Goal: Information Seeking & Learning: Compare options

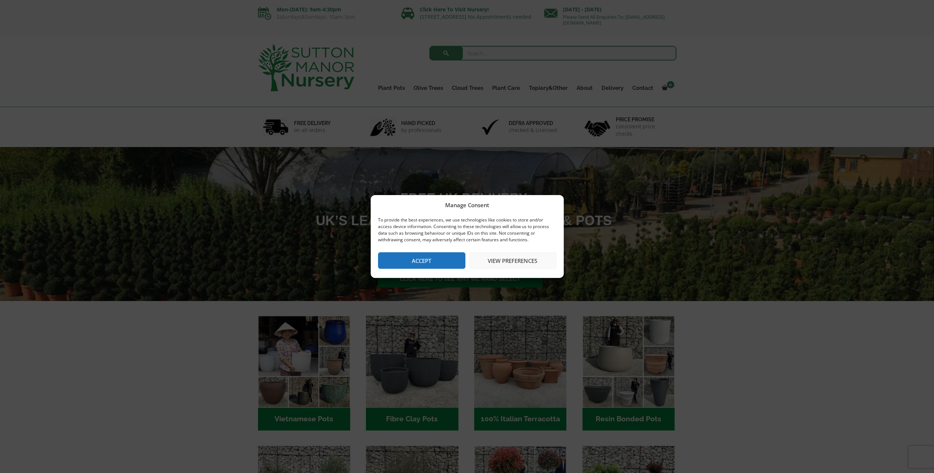
click at [491, 265] on button "View preferences" at bounding box center [512, 260] width 87 height 17
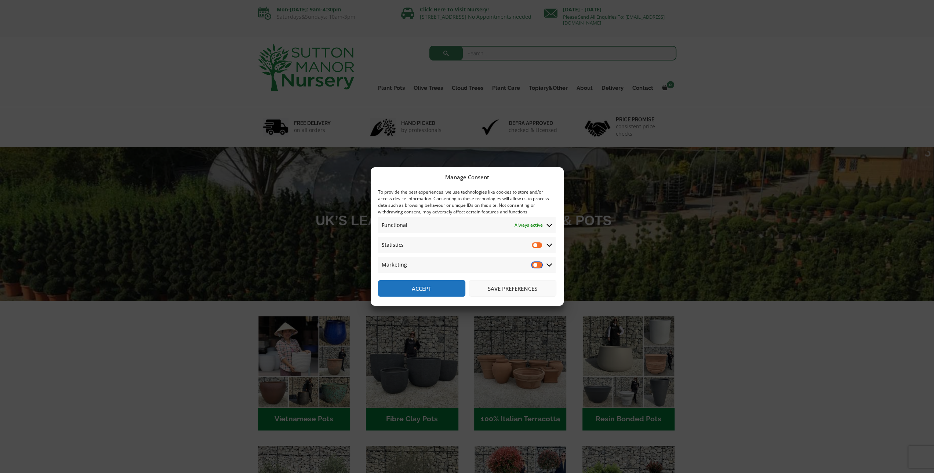
click at [534, 268] on input "Marketing" at bounding box center [537, 264] width 11 height 7
click at [536, 267] on input "Marketing" at bounding box center [537, 264] width 11 height 7
checkbox input "false"
click at [512, 293] on button "Save preferences" at bounding box center [512, 288] width 87 height 17
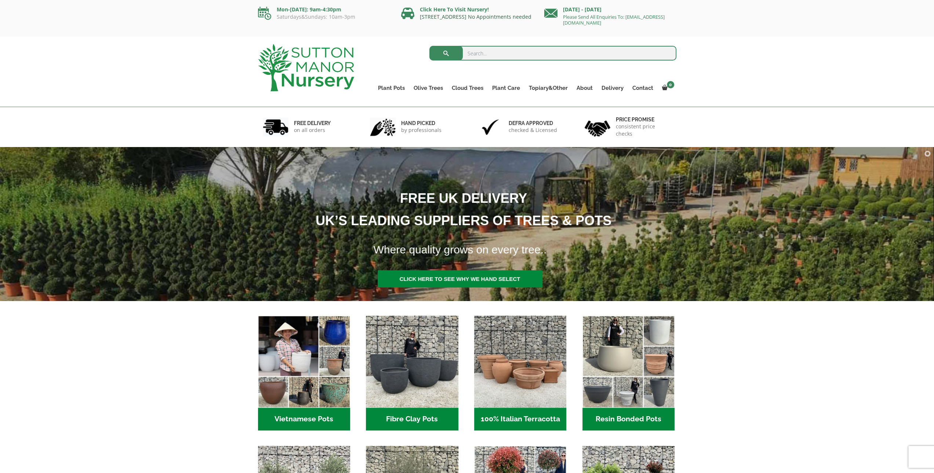
click at [456, 14] on link "[STREET_ADDRESS] No Appointments needed" at bounding box center [476, 16] width 112 height 7
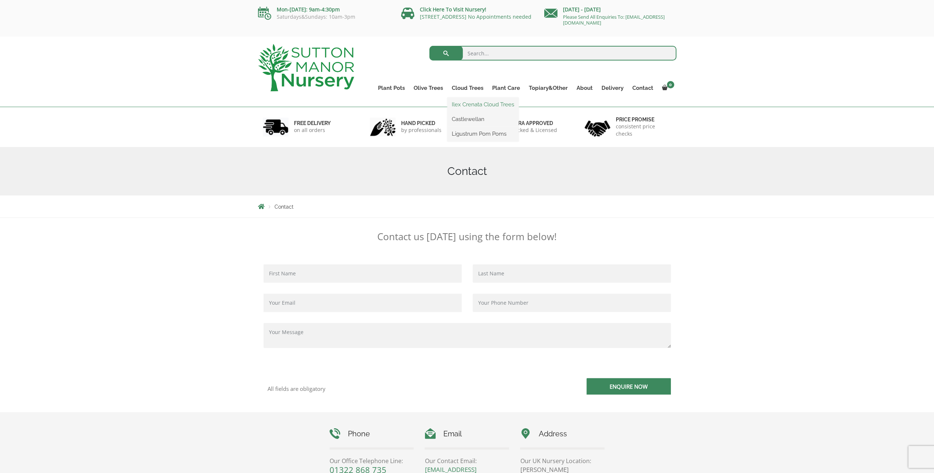
click at [467, 105] on link "Ilex Crenata Cloud Trees" at bounding box center [482, 104] width 71 height 11
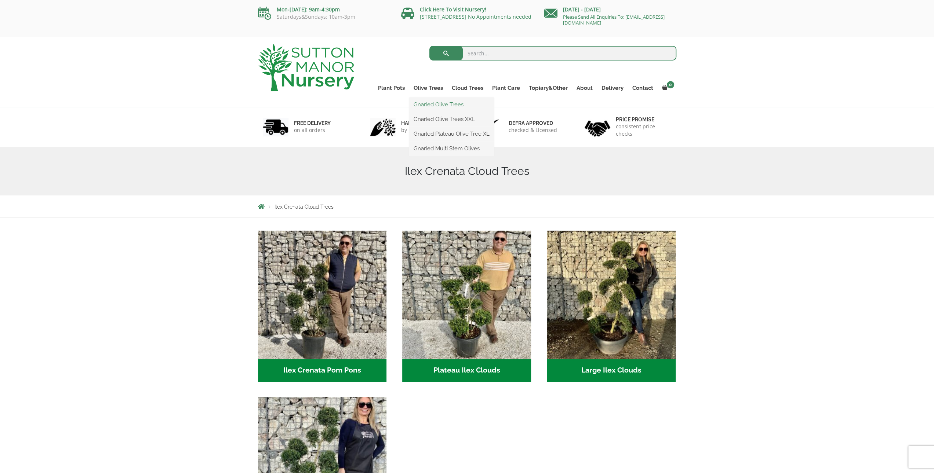
click at [434, 105] on link "Gnarled Olive Trees" at bounding box center [451, 104] width 85 height 11
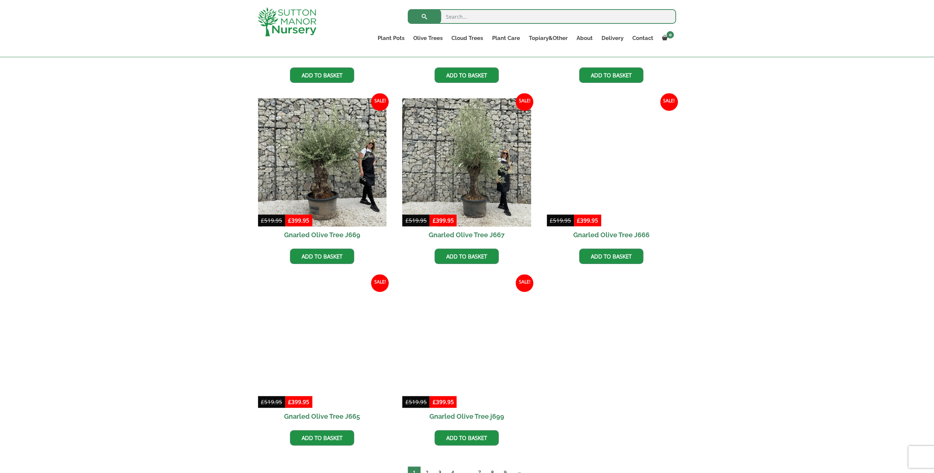
scroll to position [514, 0]
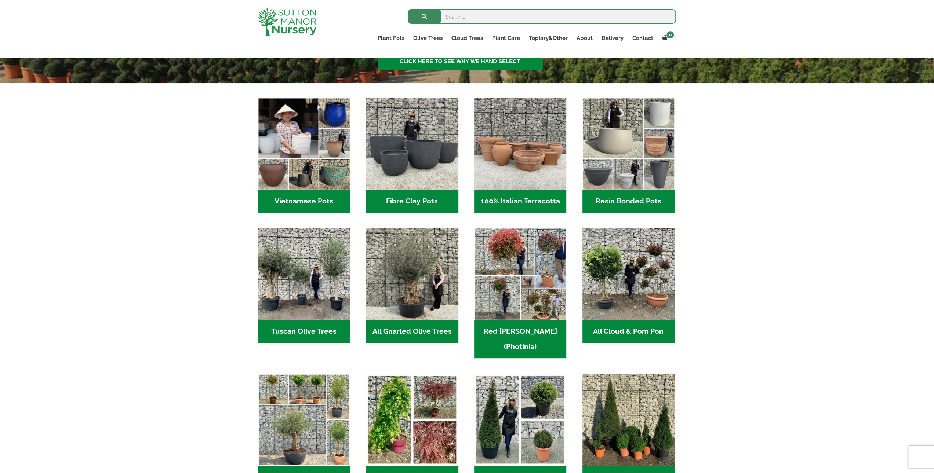
scroll to position [294, 0]
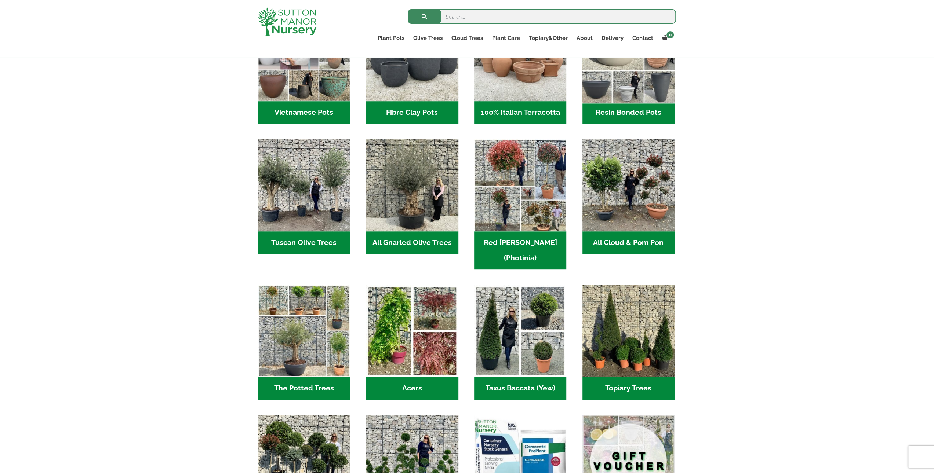
click at [632, 65] on img "Visit product category Resin Bonded Pots" at bounding box center [628, 55] width 97 height 97
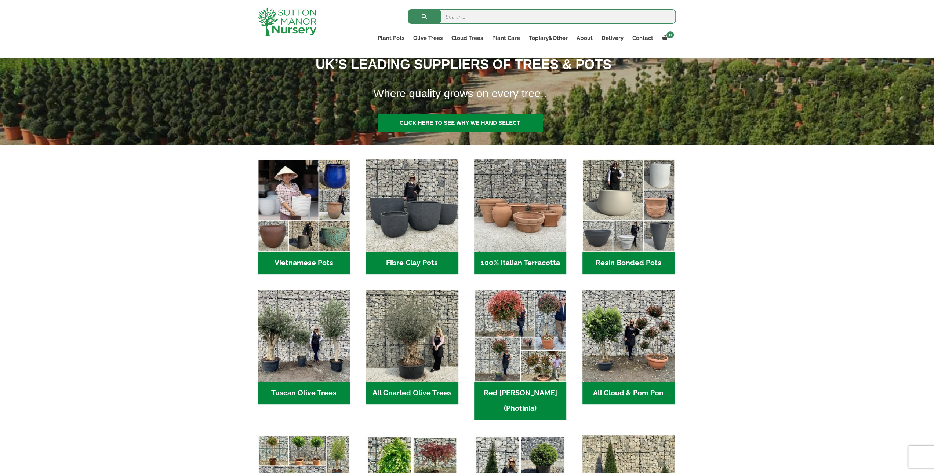
scroll to position [110, 0]
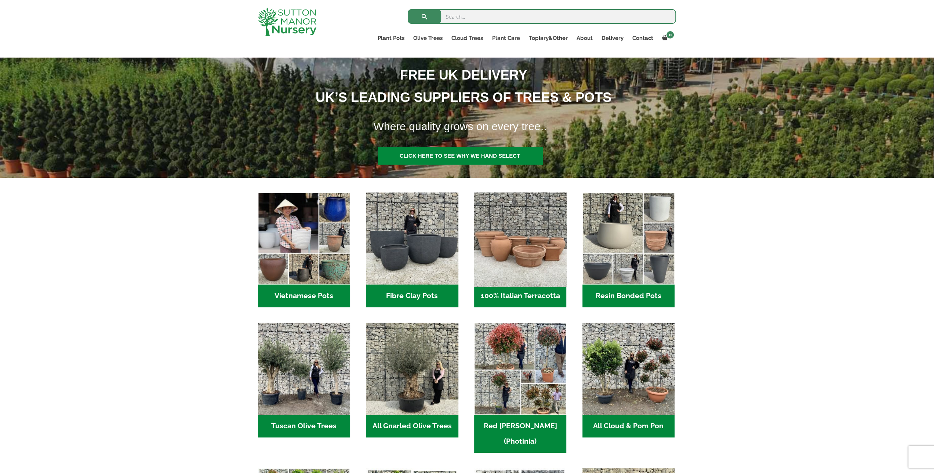
click at [528, 218] on img "Visit product category 100% Italian Terracotta" at bounding box center [520, 238] width 97 height 97
click at [613, 235] on img "Visit product category Resin Bonded Pots" at bounding box center [628, 238] width 97 height 97
click at [528, 253] on img "Visit product category 100% Italian Terracotta" at bounding box center [520, 238] width 97 height 97
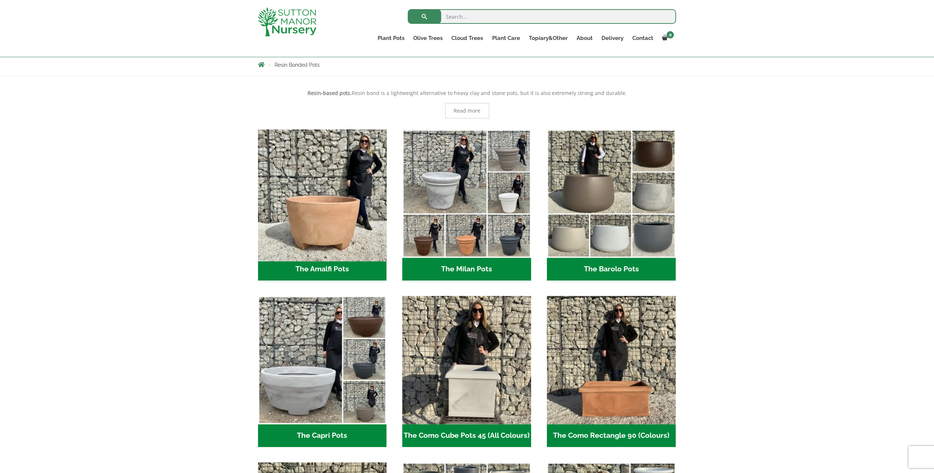
scroll to position [170, 0]
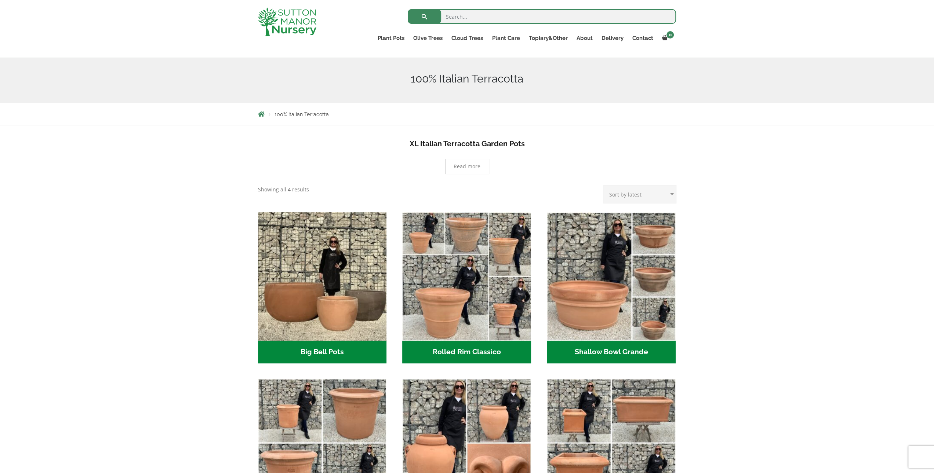
scroll to position [110, 0]
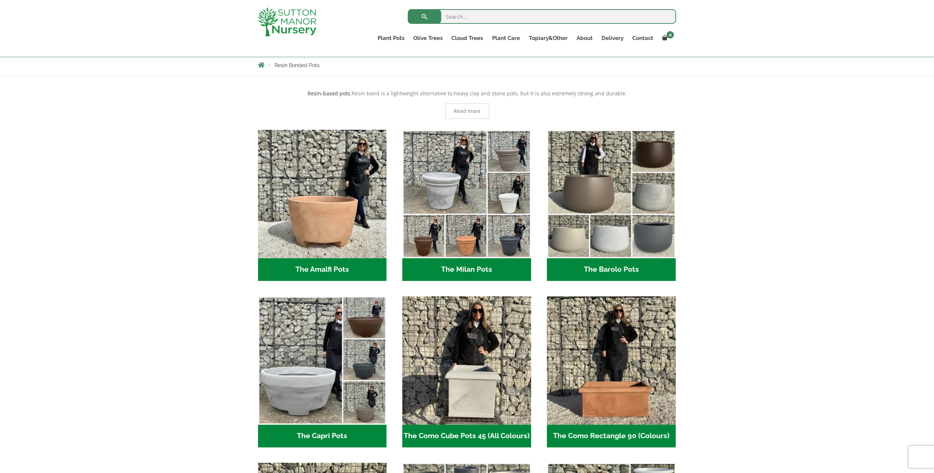
scroll to position [170, 0]
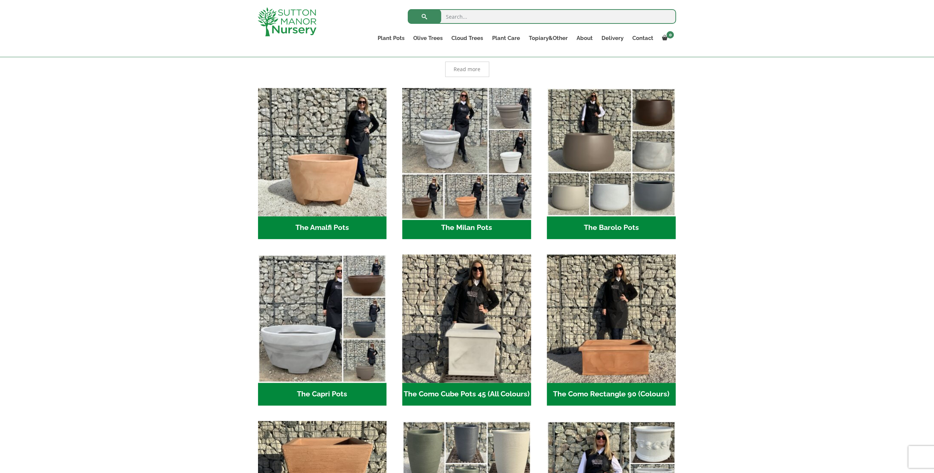
click at [465, 157] on img "Visit product category The Milan Pots" at bounding box center [466, 152] width 135 height 135
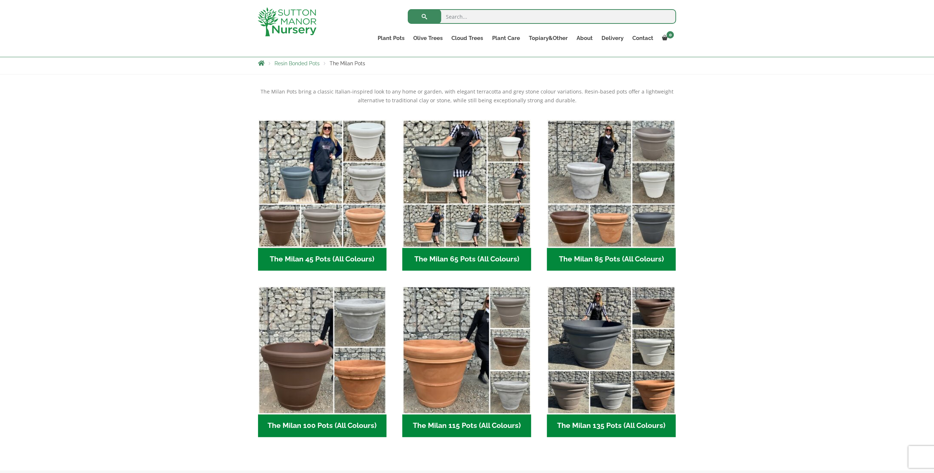
scroll to position [147, 0]
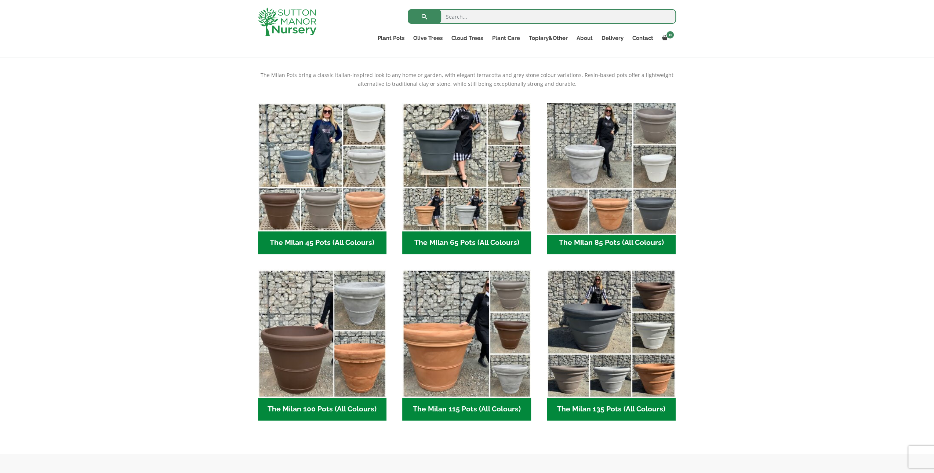
click at [617, 133] on img "Visit product category The Milan 85 Pots (All Colours)" at bounding box center [610, 167] width 135 height 135
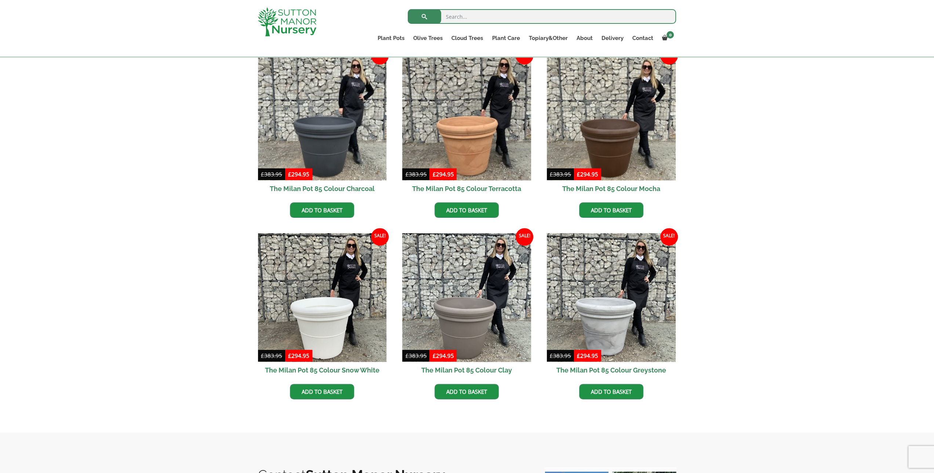
scroll to position [147, 0]
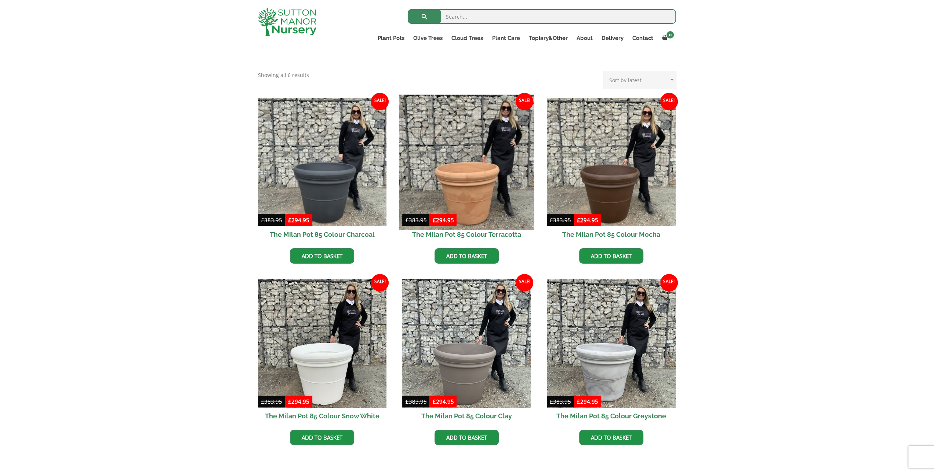
click at [492, 126] on img at bounding box center [466, 162] width 135 height 135
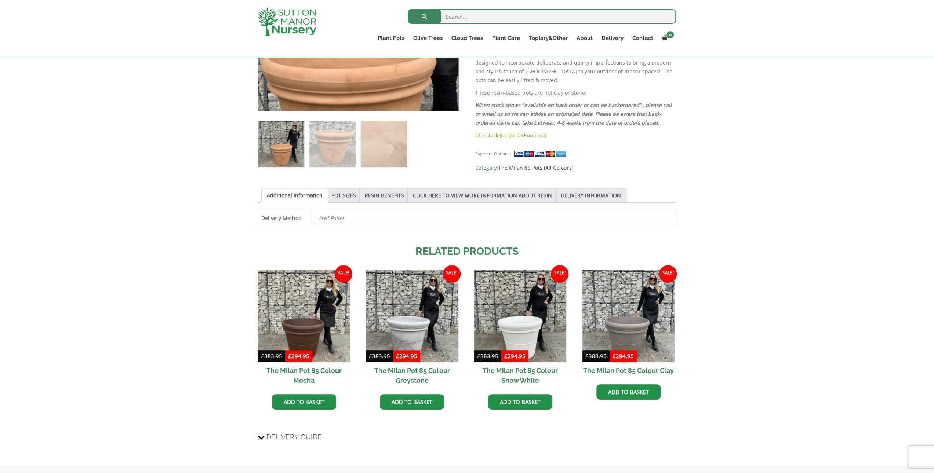
scroll to position [294, 0]
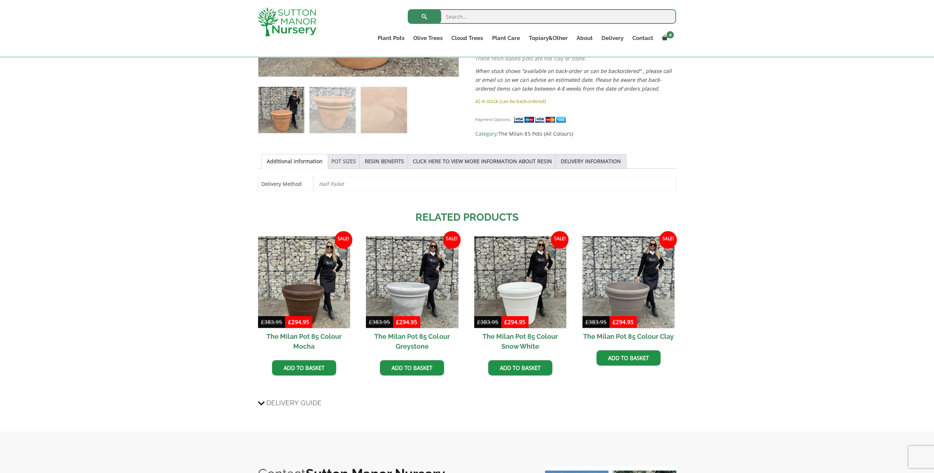
click at [349, 159] on link "POT SIZES" at bounding box center [343, 161] width 25 height 14
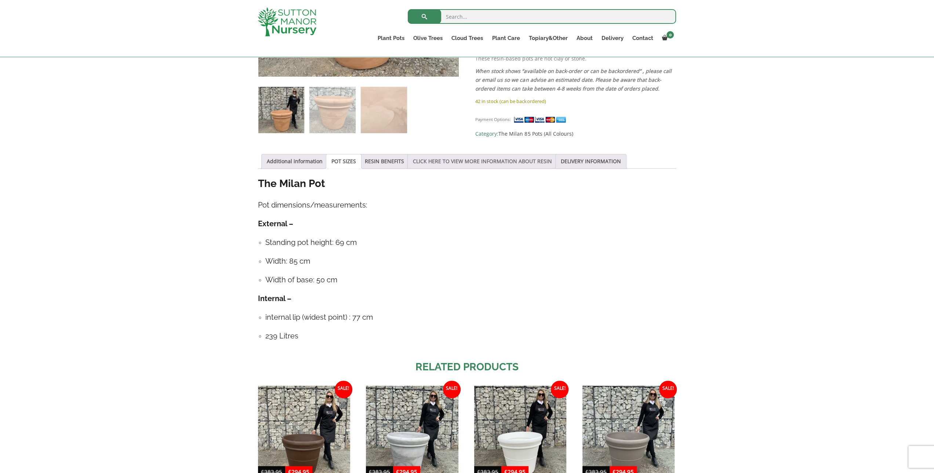
click at [454, 157] on link "CLICK HERE TO VIEW MORE INFORMATION ABOUT RESIN" at bounding box center [482, 161] width 139 height 14
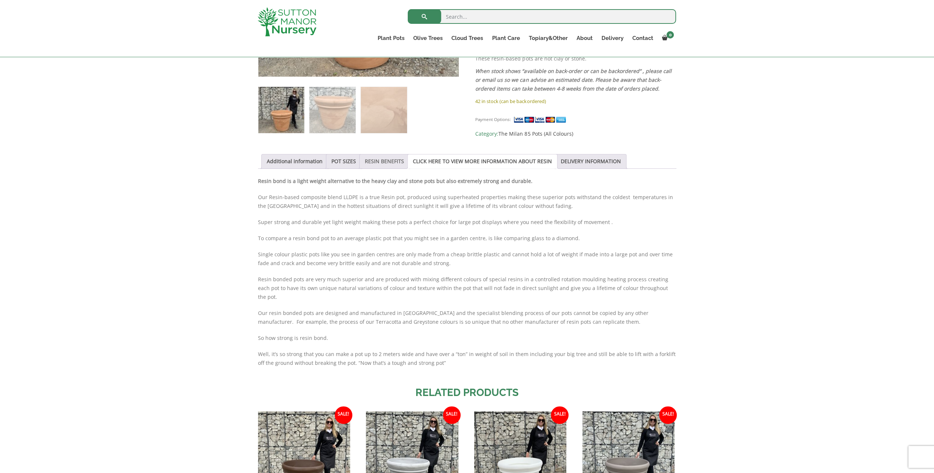
click at [388, 160] on link "RESIN BENEFITS" at bounding box center [384, 161] width 39 height 14
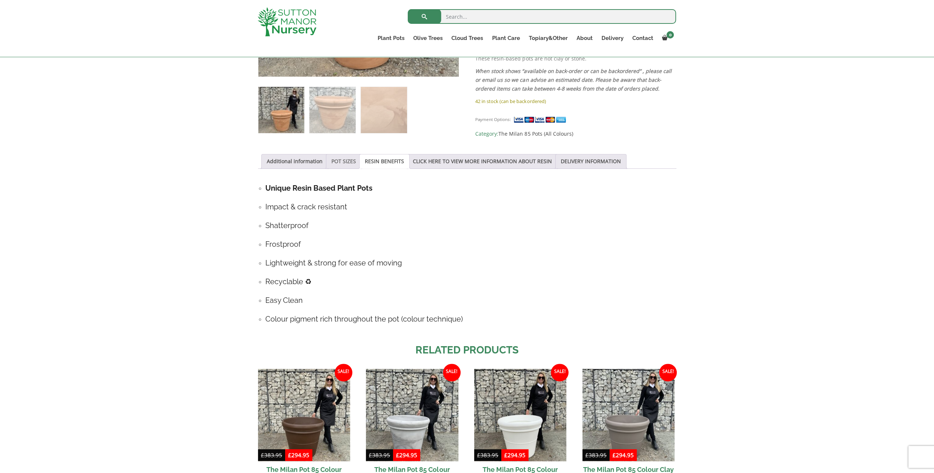
click at [352, 160] on link "POT SIZES" at bounding box center [343, 161] width 25 height 14
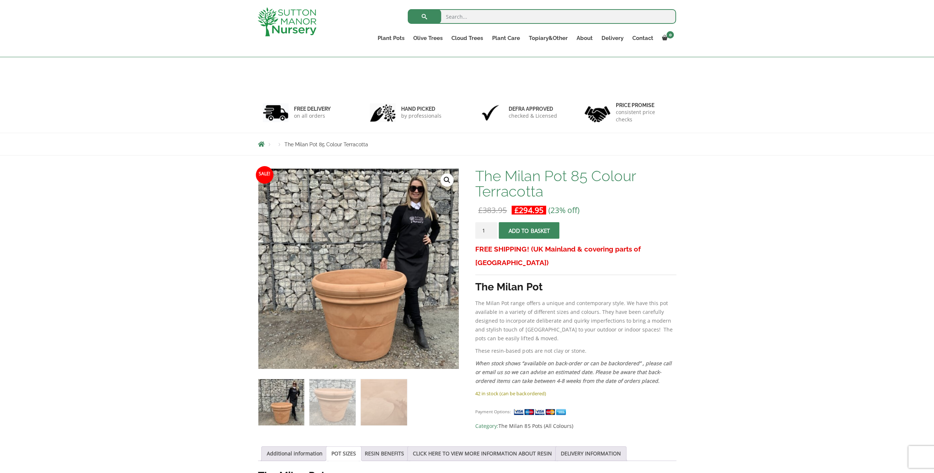
scroll to position [0, 0]
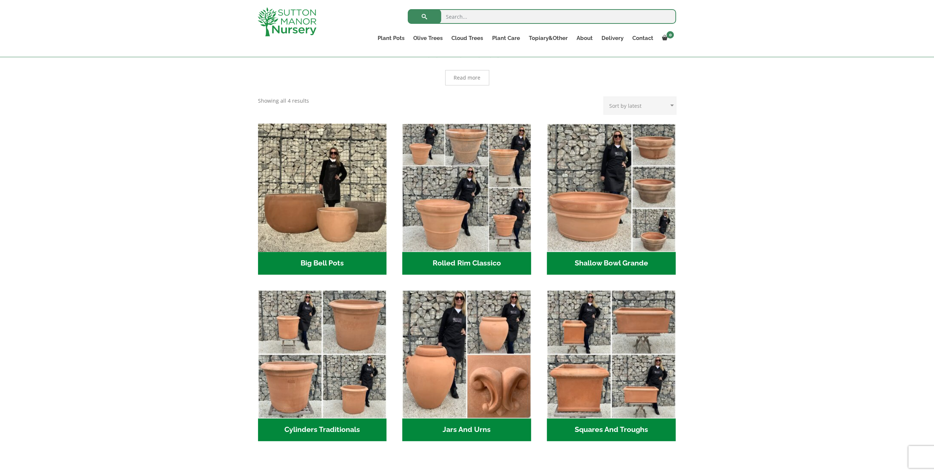
scroll to position [244, 0]
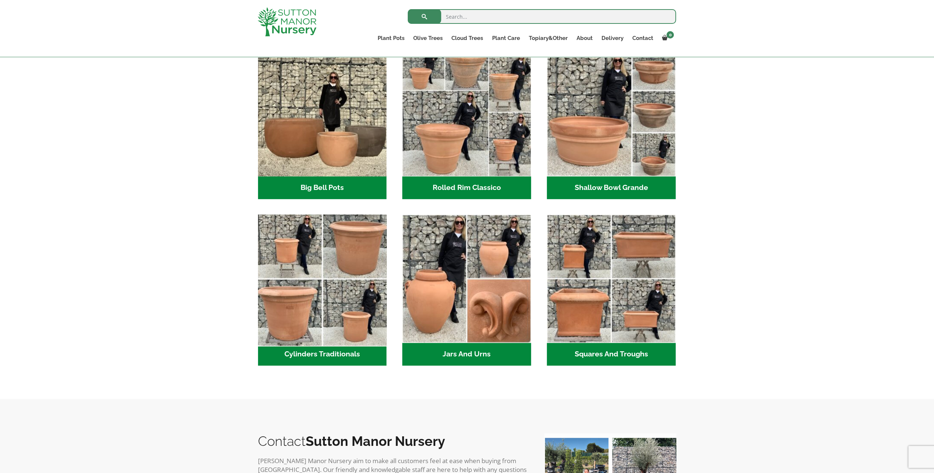
click at [330, 309] on img "Visit product category Cylinders Traditionals" at bounding box center [322, 278] width 135 height 135
click at [274, 252] on img "Visit product category Cylinders Traditionals" at bounding box center [322, 278] width 135 height 135
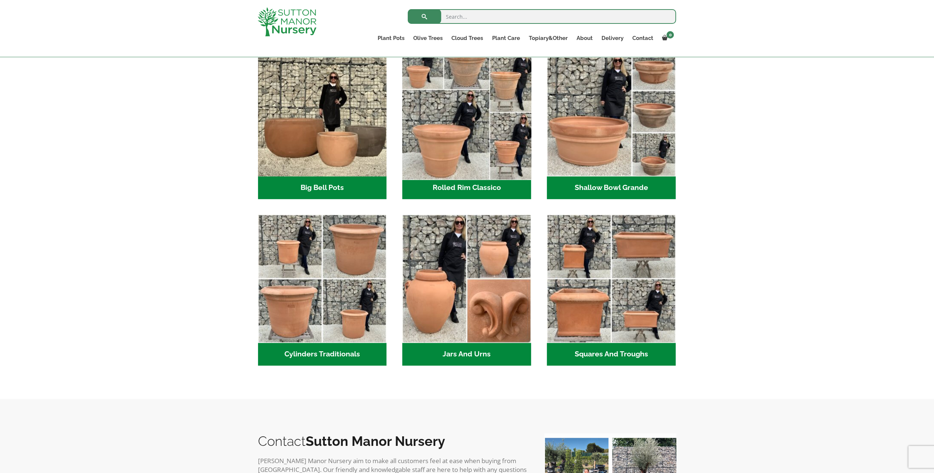
click at [501, 134] on img "Visit product category Rolled Rim Classico" at bounding box center [466, 112] width 135 height 135
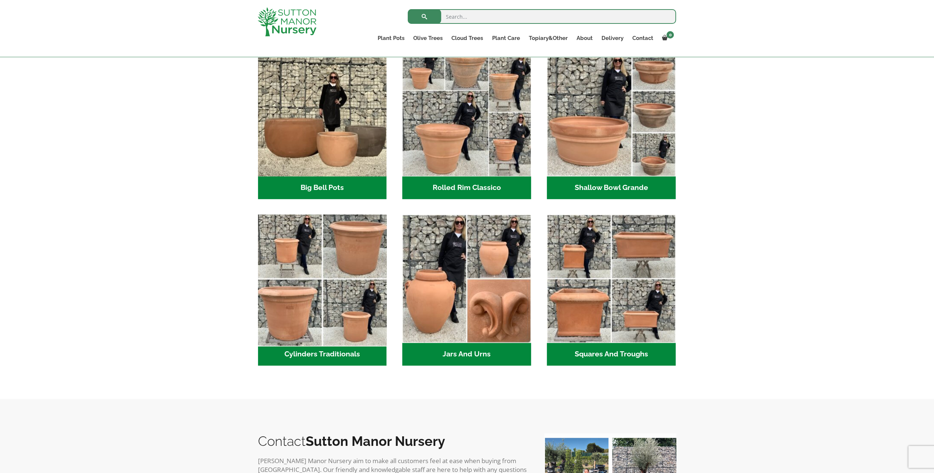
click at [292, 241] on img "Visit product category Cylinders Traditionals" at bounding box center [322, 278] width 135 height 135
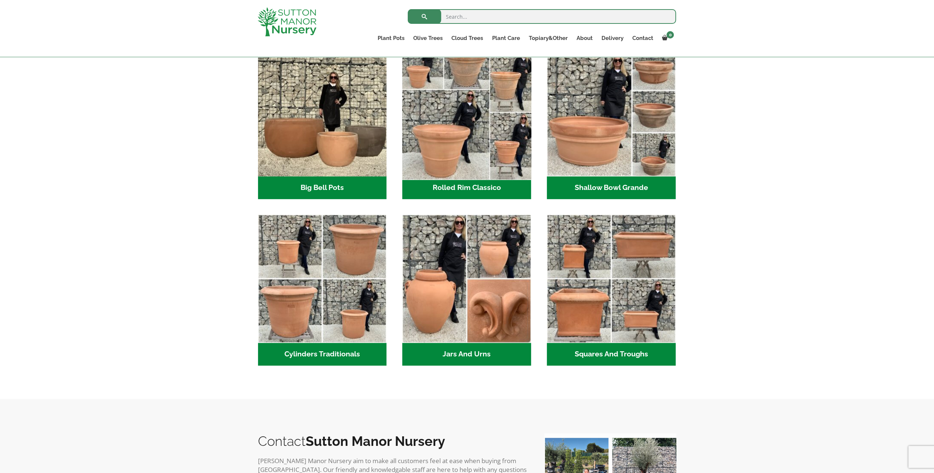
click at [458, 131] on img "Visit product category Rolled Rim Classico" at bounding box center [466, 112] width 135 height 135
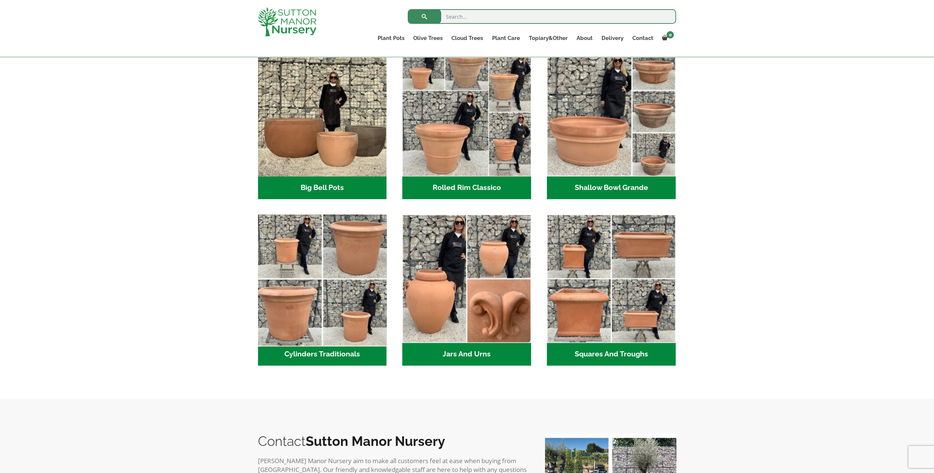
click at [320, 244] on img "Visit product category Cylinders Traditionals" at bounding box center [322, 278] width 135 height 135
click at [337, 261] on img "Visit product category Cylinders Traditionals" at bounding box center [322, 278] width 135 height 135
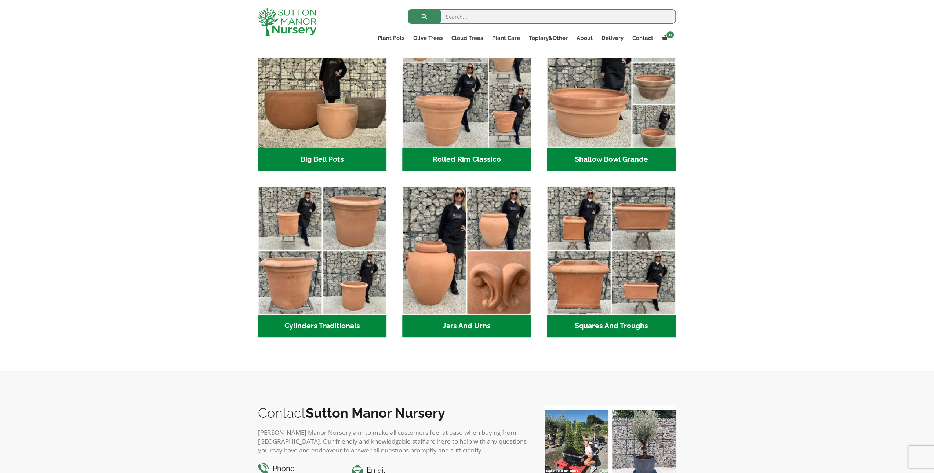
scroll to position [317, 0]
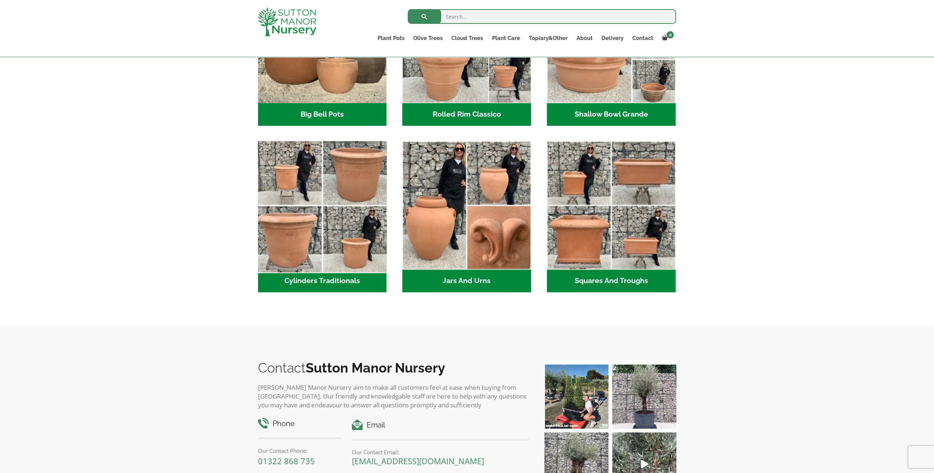
click at [276, 221] on img "Visit product category Cylinders Traditionals" at bounding box center [322, 205] width 135 height 135
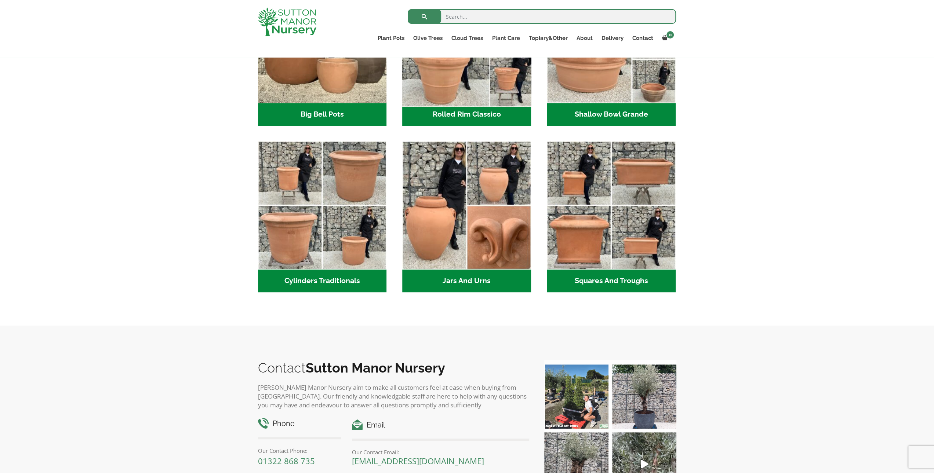
click at [462, 86] on img "Visit product category Rolled Rim Classico" at bounding box center [466, 38] width 135 height 135
drag, startPoint x: 29, startPoint y: 34, endPoint x: 181, endPoint y: 66, distance: 155.6
click at [181, 66] on div "XL Italian Terracotta Garden Pots Timeless Beauty with Lasting Sophistication I…" at bounding box center [467, 107] width 934 height 438
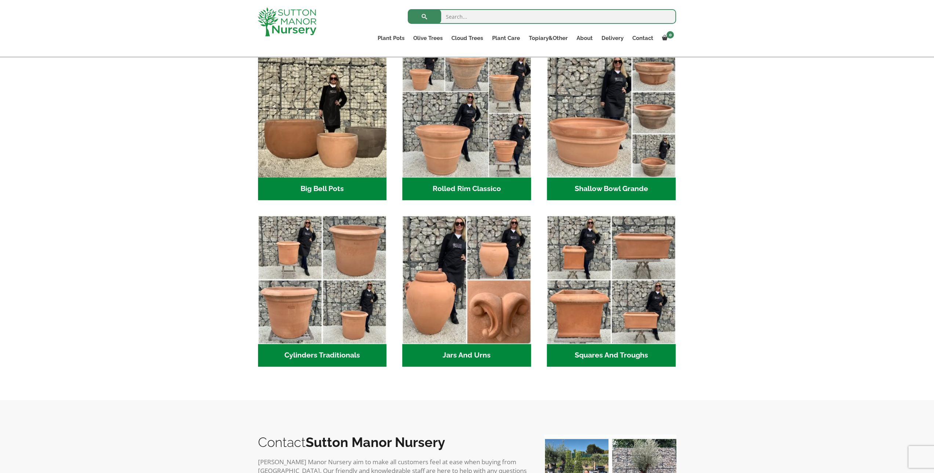
scroll to position [134, 0]
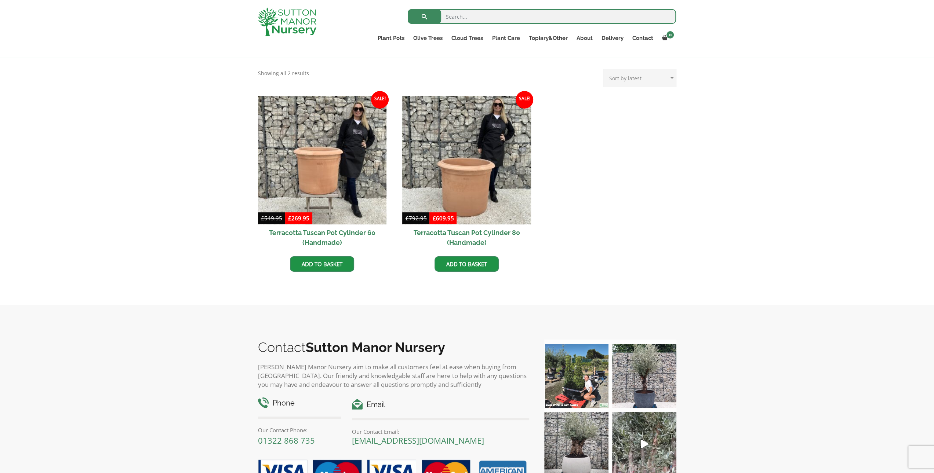
scroll to position [294, 0]
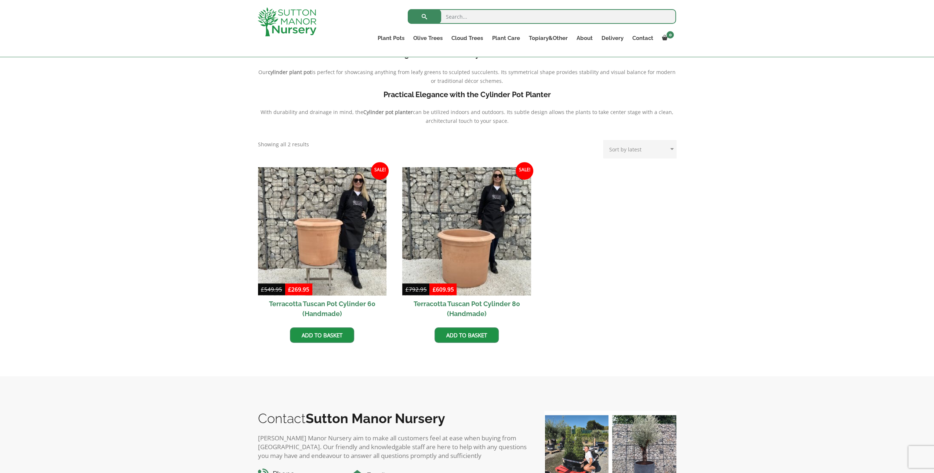
scroll to position [244, 0]
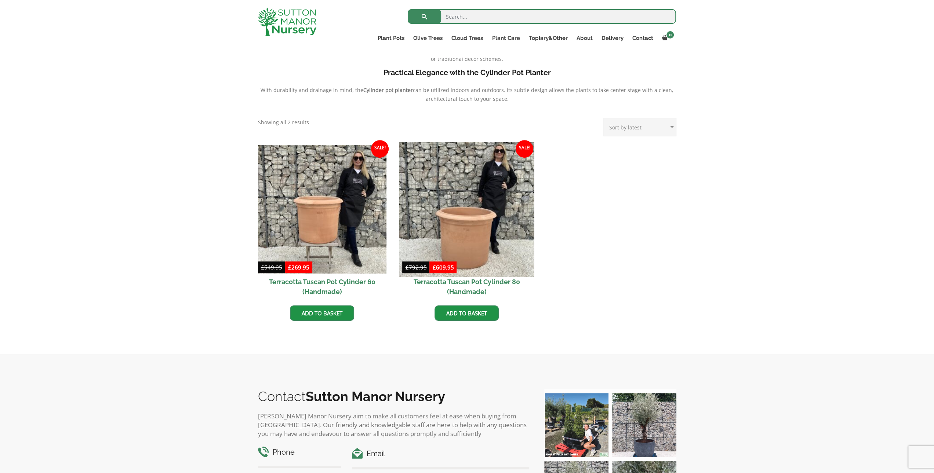
click at [473, 223] on img at bounding box center [466, 209] width 135 height 135
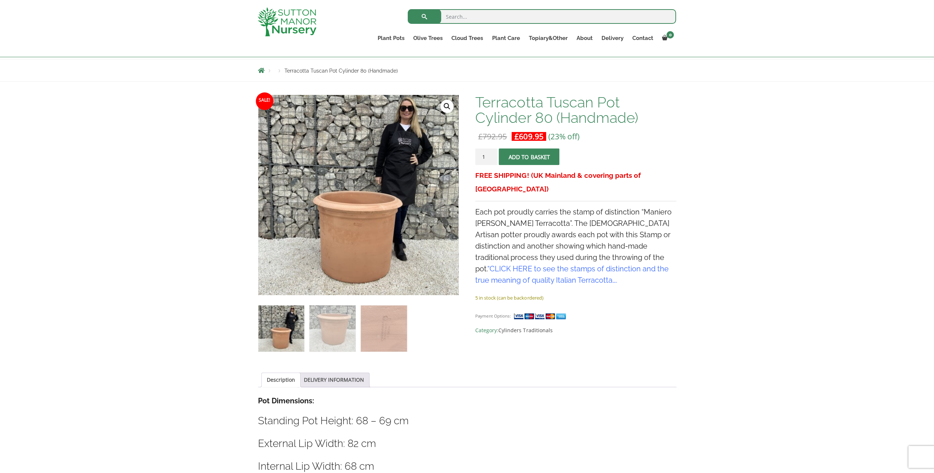
scroll to position [73, 0]
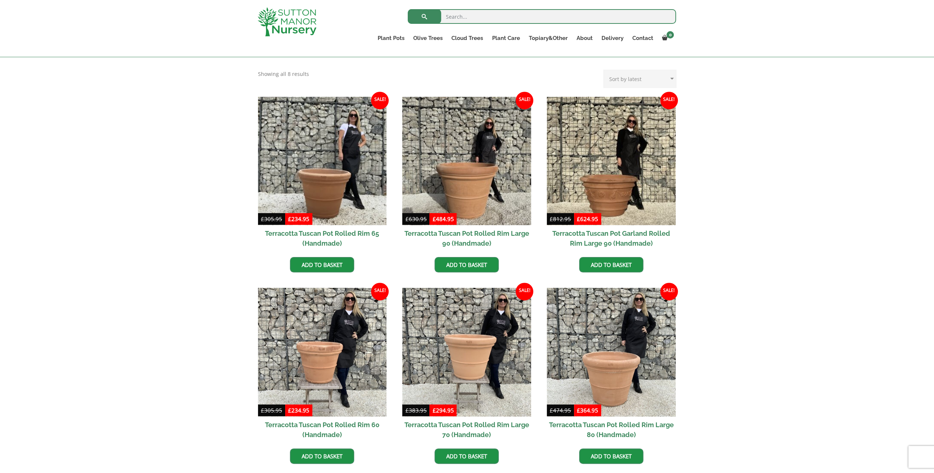
scroll to position [317, 0]
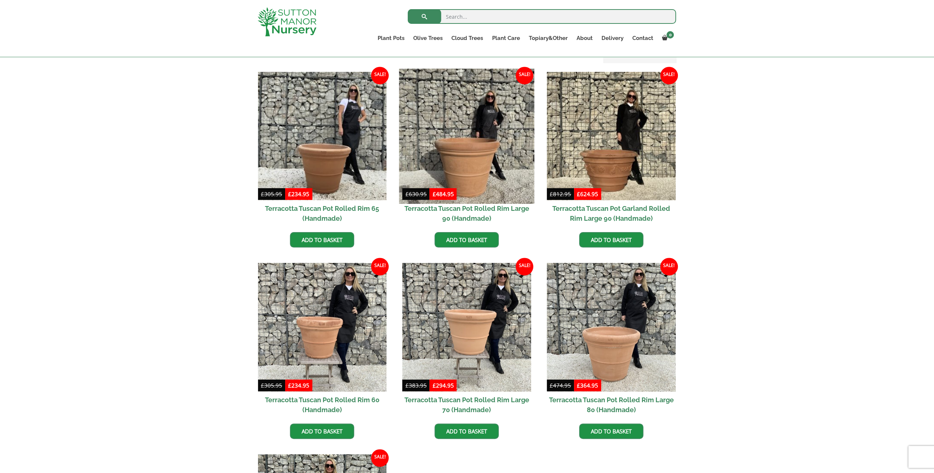
click at [505, 176] on img at bounding box center [466, 136] width 135 height 135
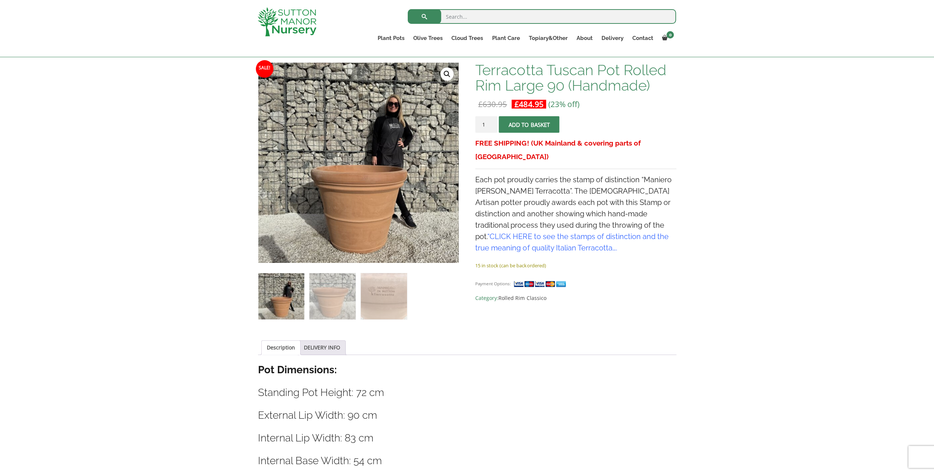
scroll to position [170, 0]
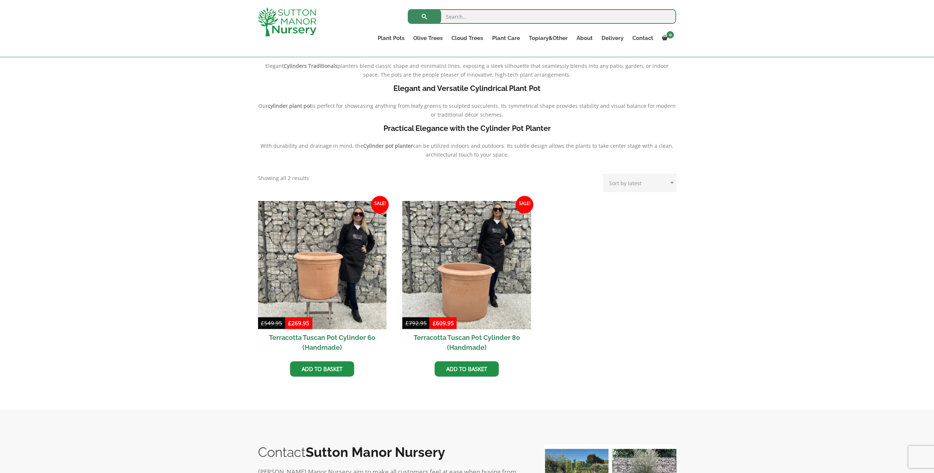
scroll to position [207, 0]
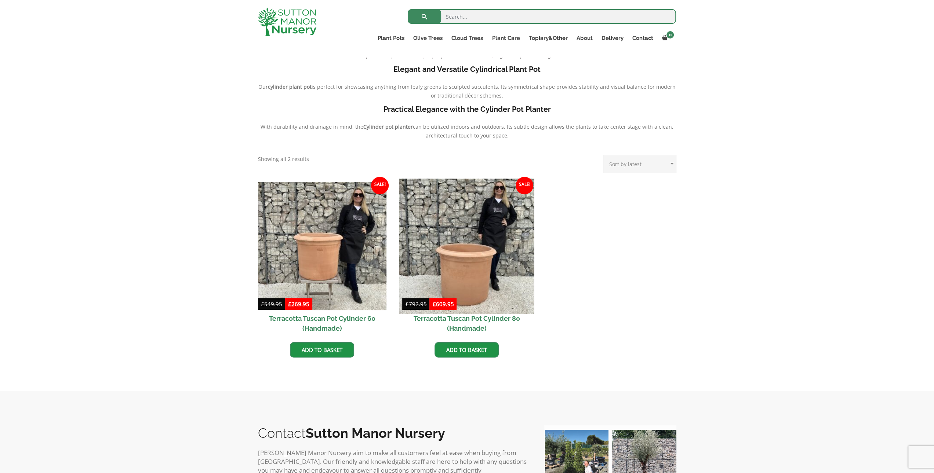
click at [483, 221] on img at bounding box center [466, 246] width 135 height 135
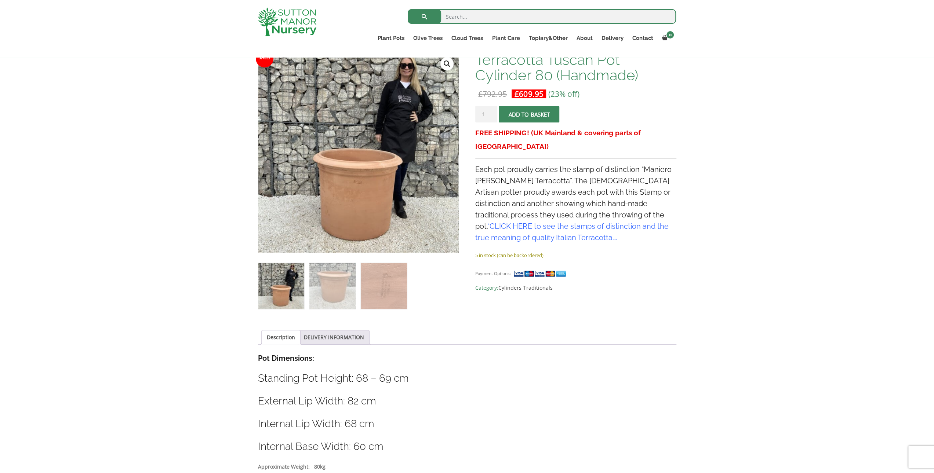
scroll to position [97, 0]
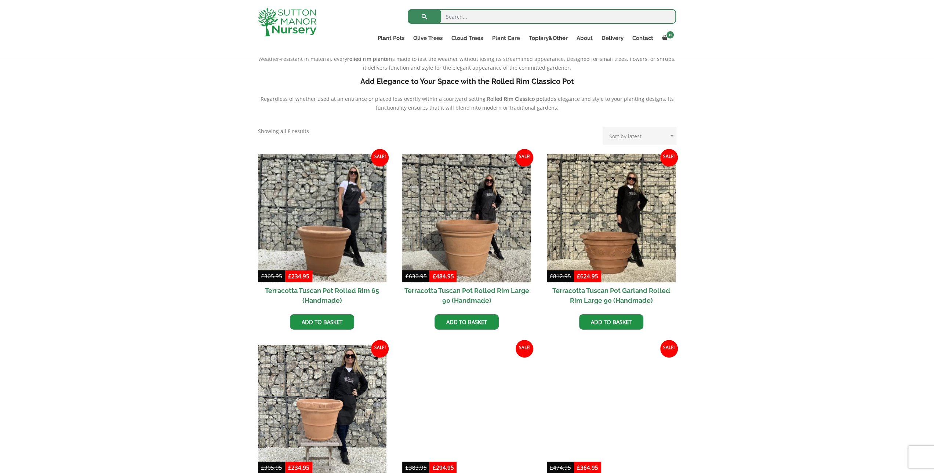
scroll to position [257, 0]
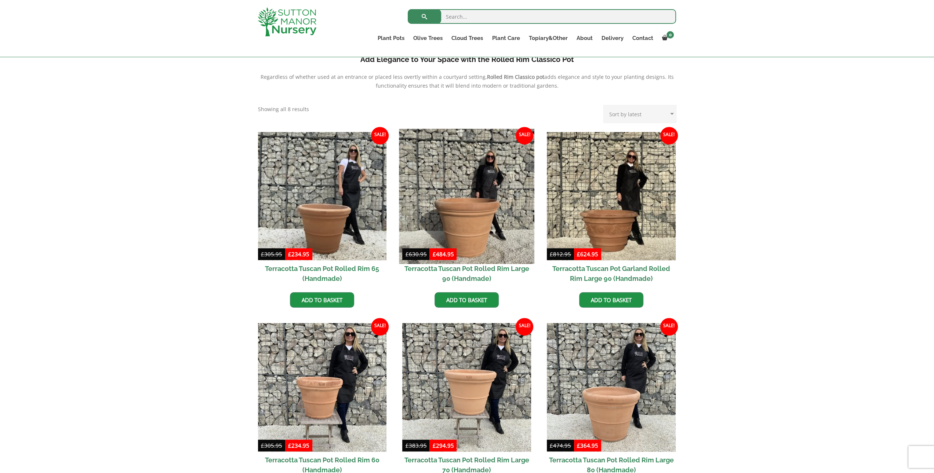
click at [496, 179] on img at bounding box center [466, 196] width 135 height 135
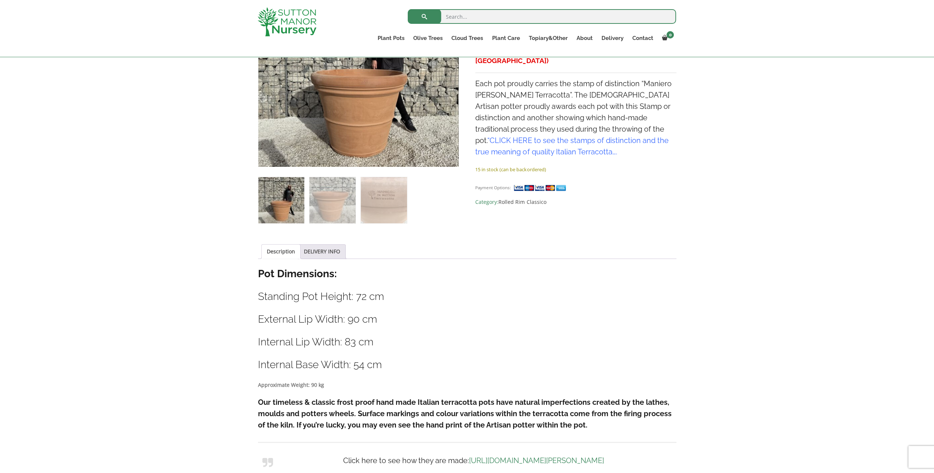
scroll to position [207, 0]
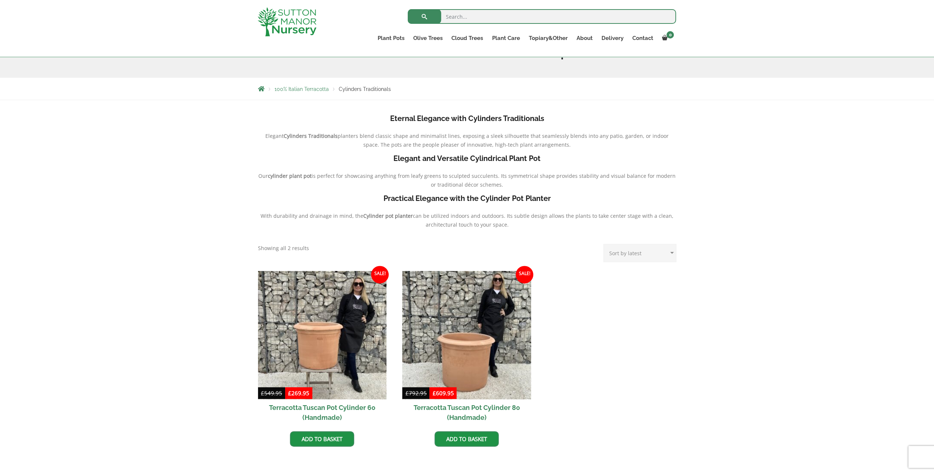
scroll to position [134, 0]
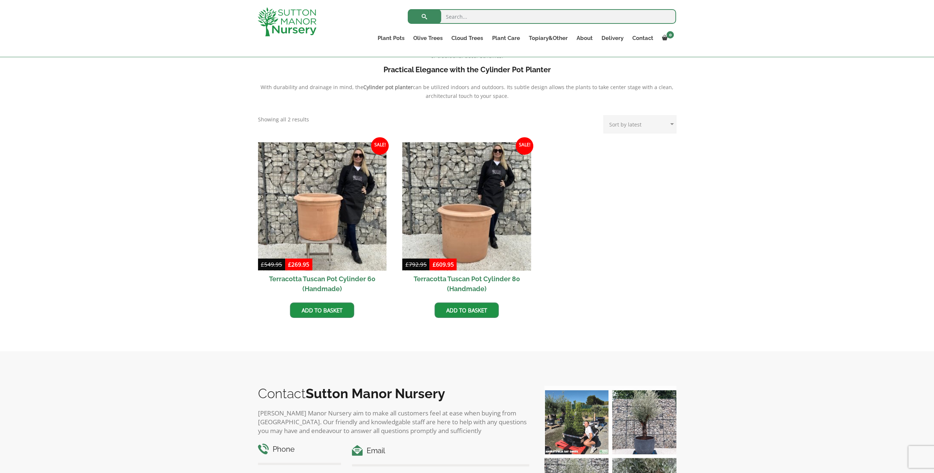
scroll to position [294, 0]
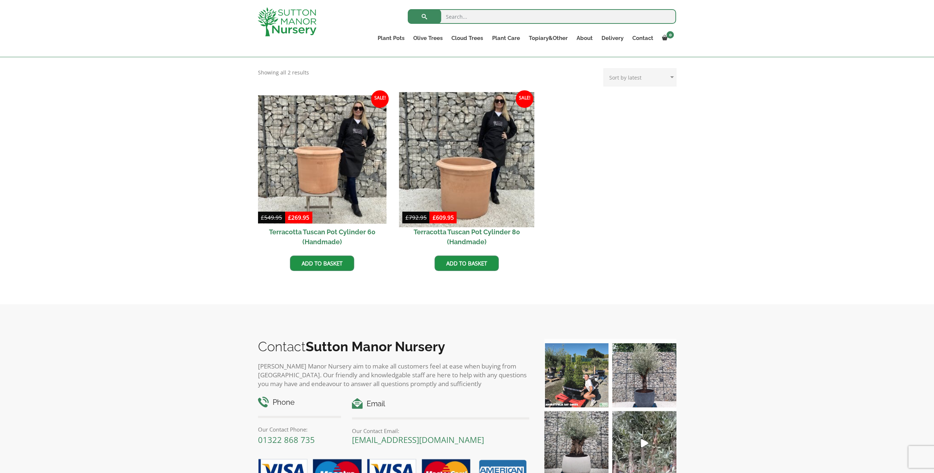
click at [495, 146] on img at bounding box center [466, 159] width 135 height 135
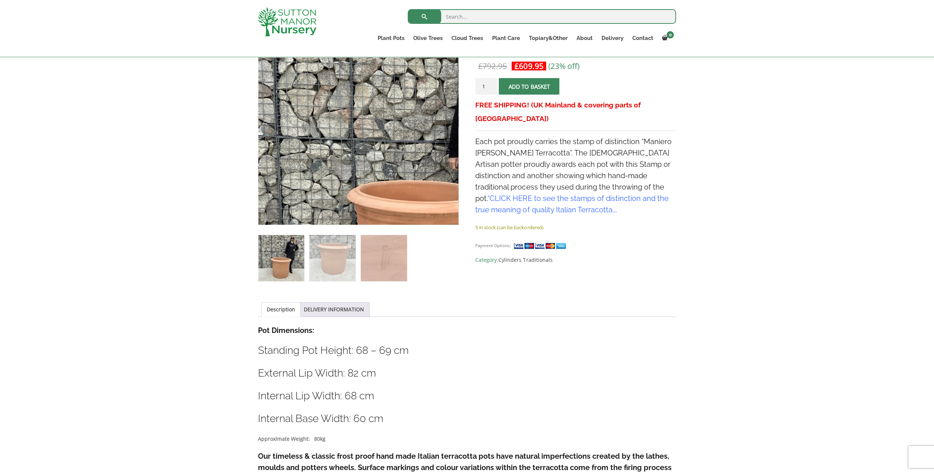
scroll to position [147, 0]
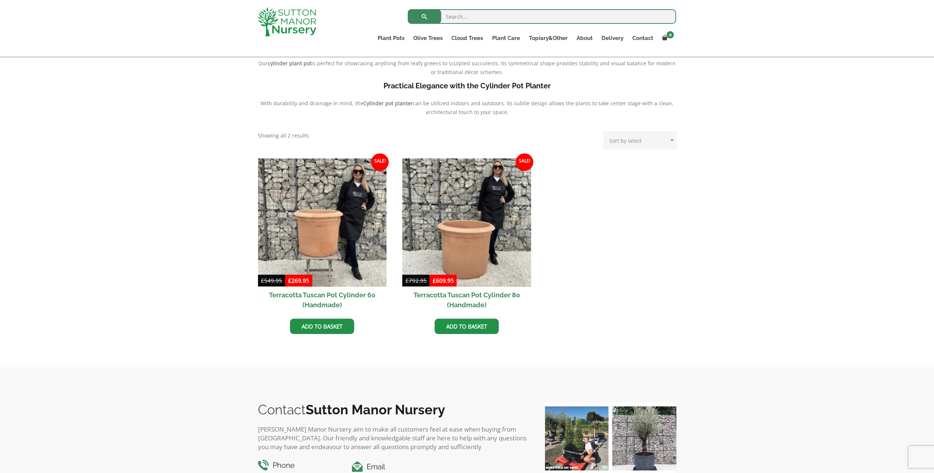
scroll to position [390, 0]
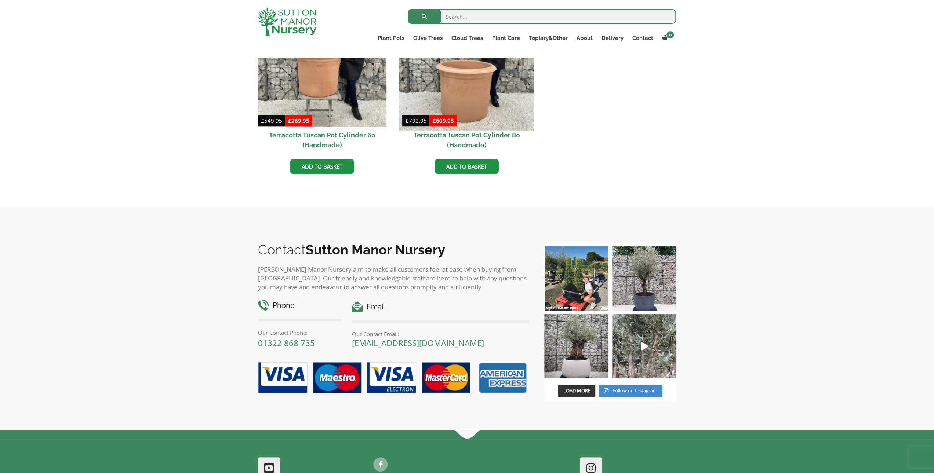
click at [480, 94] on img at bounding box center [466, 62] width 135 height 135
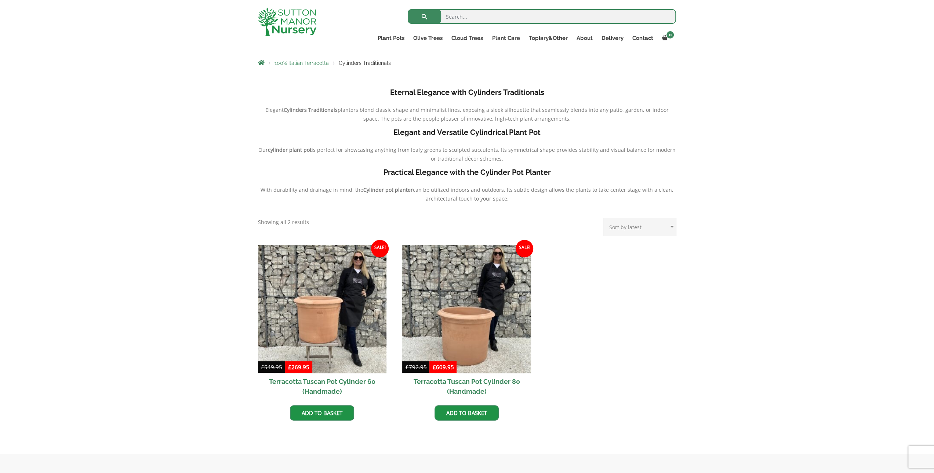
scroll to position [134, 0]
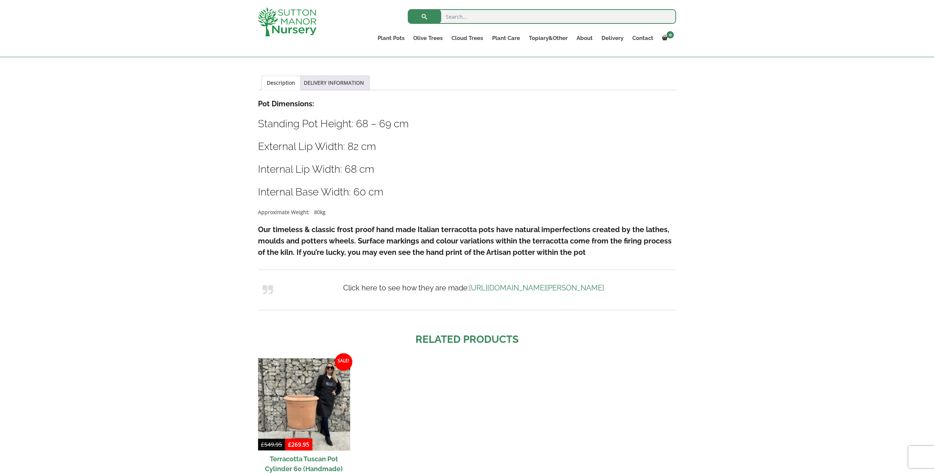
scroll to position [317, 0]
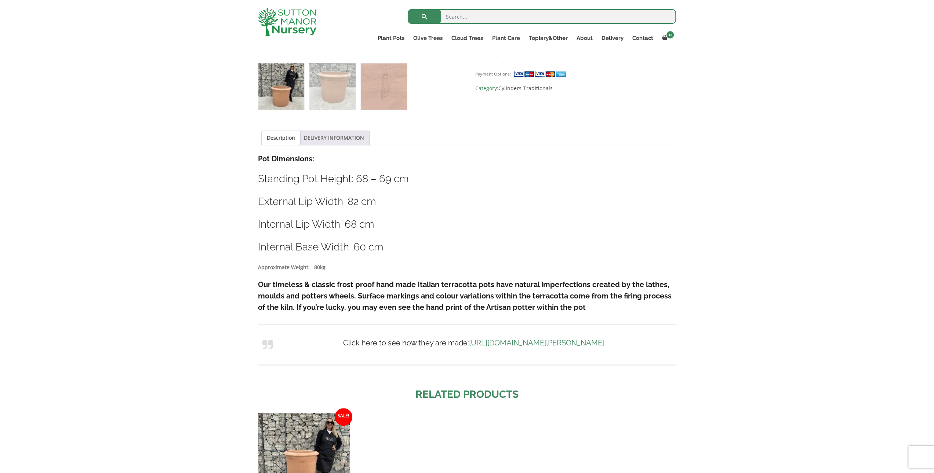
click at [335, 141] on link "DELIVERY INFORMATION" at bounding box center [334, 138] width 60 height 14
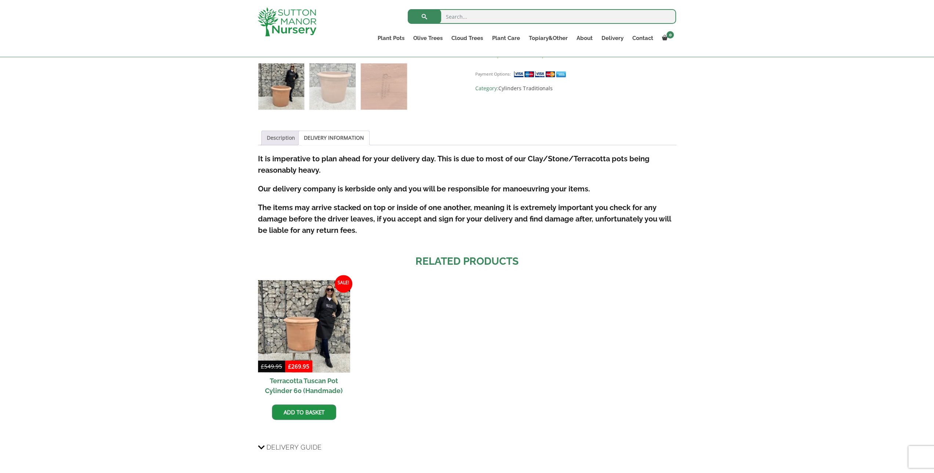
click at [288, 138] on link "Description" at bounding box center [281, 138] width 28 height 14
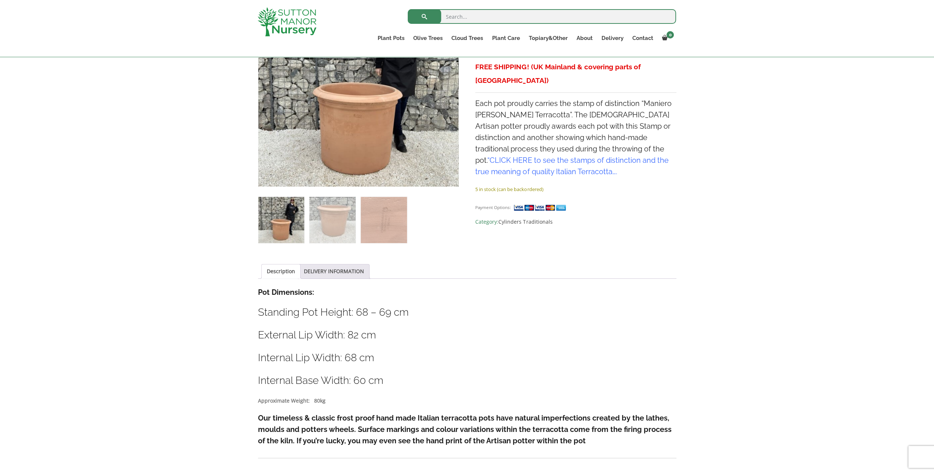
scroll to position [170, 0]
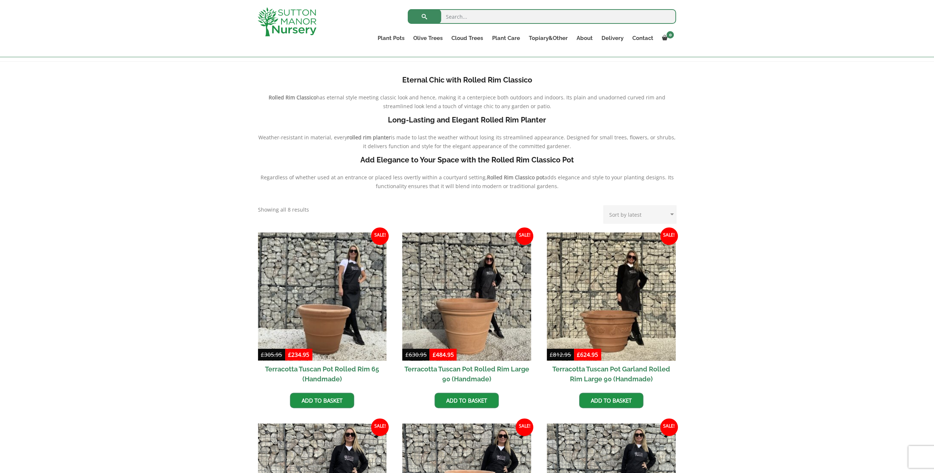
scroll to position [294, 0]
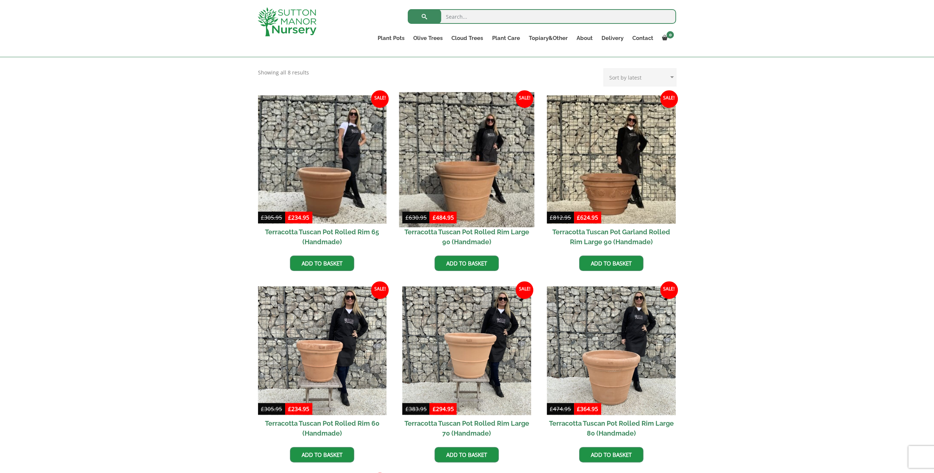
click at [453, 195] on img at bounding box center [466, 159] width 135 height 135
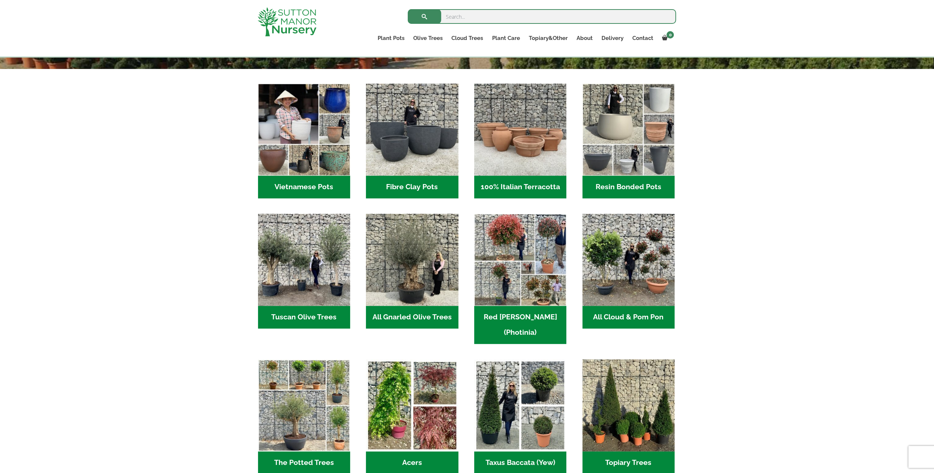
scroll to position [220, 0]
